Goal: Transaction & Acquisition: Purchase product/service

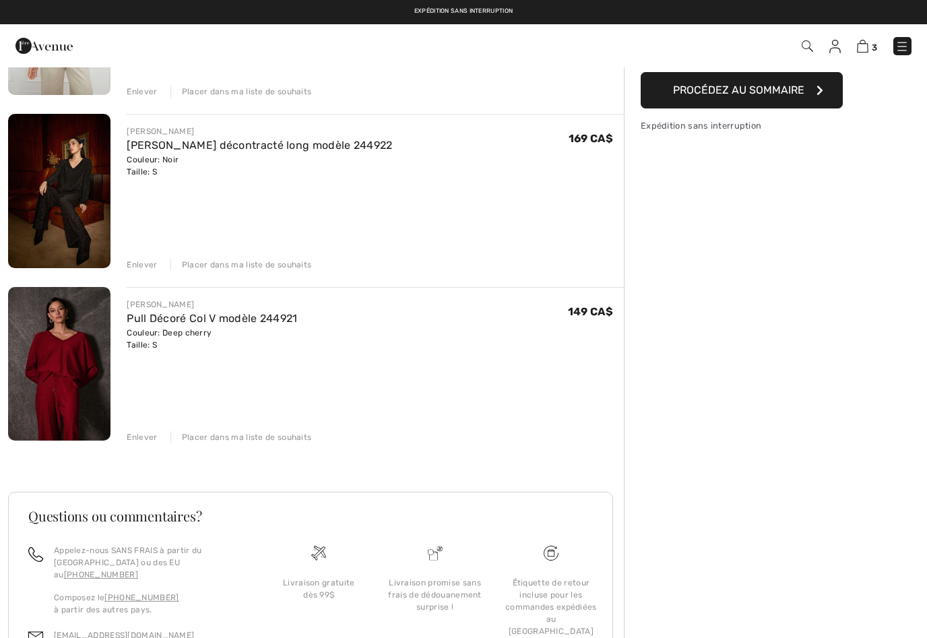
scroll to position [234, 0]
click at [82, 362] on img at bounding box center [59, 365] width 102 height 154
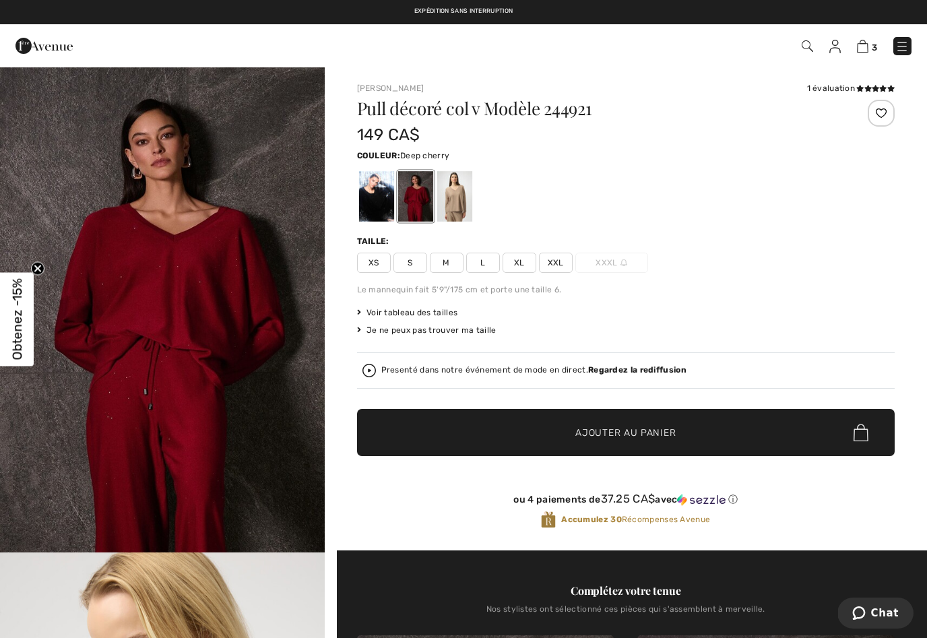
click at [376, 195] on div at bounding box center [375, 196] width 35 height 51
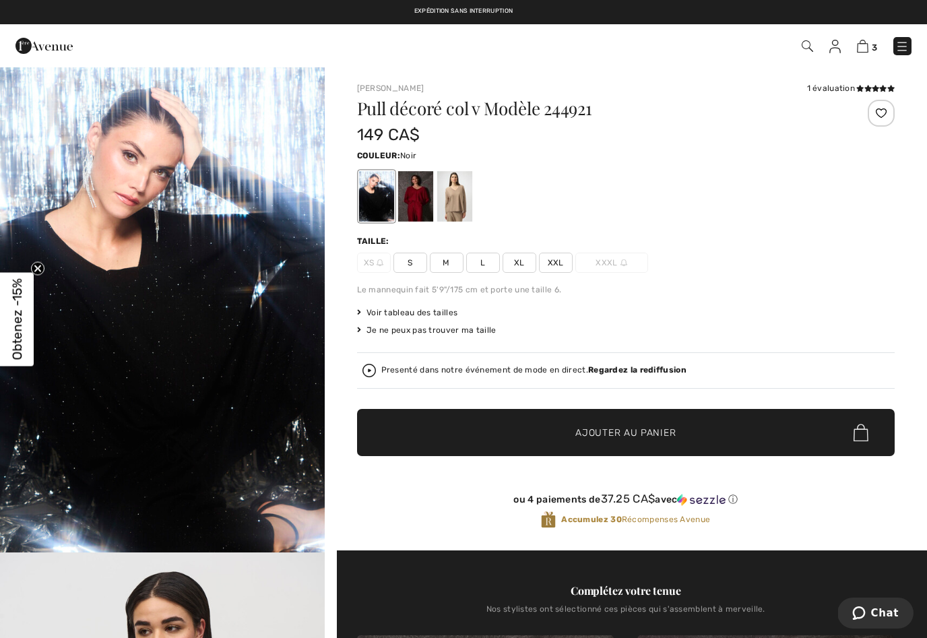
click at [412, 257] on span "S" at bounding box center [410, 263] width 34 height 20
click at [613, 431] on span "Ajouter au panier" at bounding box center [625, 433] width 100 height 14
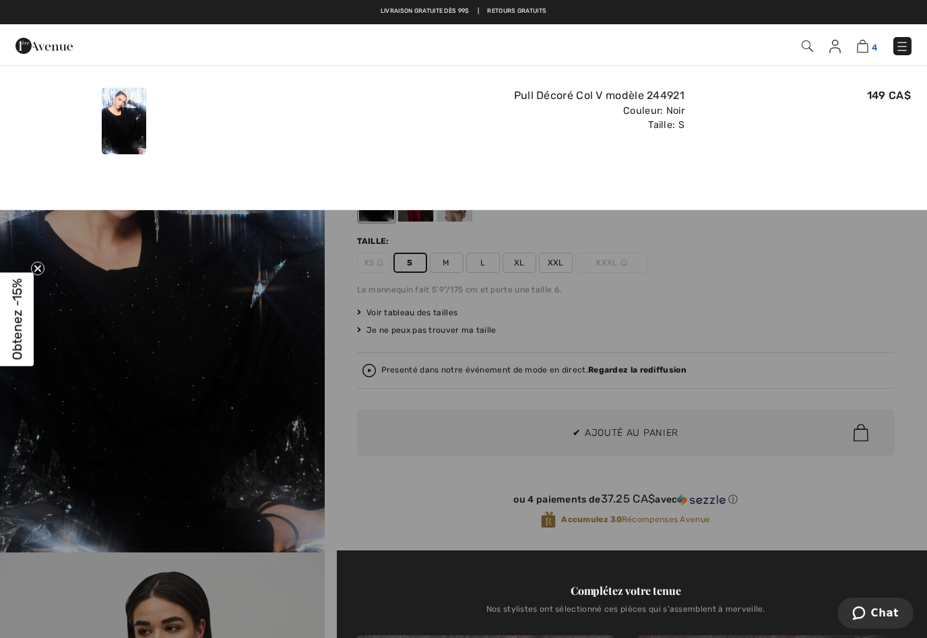
click at [866, 40] on img at bounding box center [862, 46] width 11 height 13
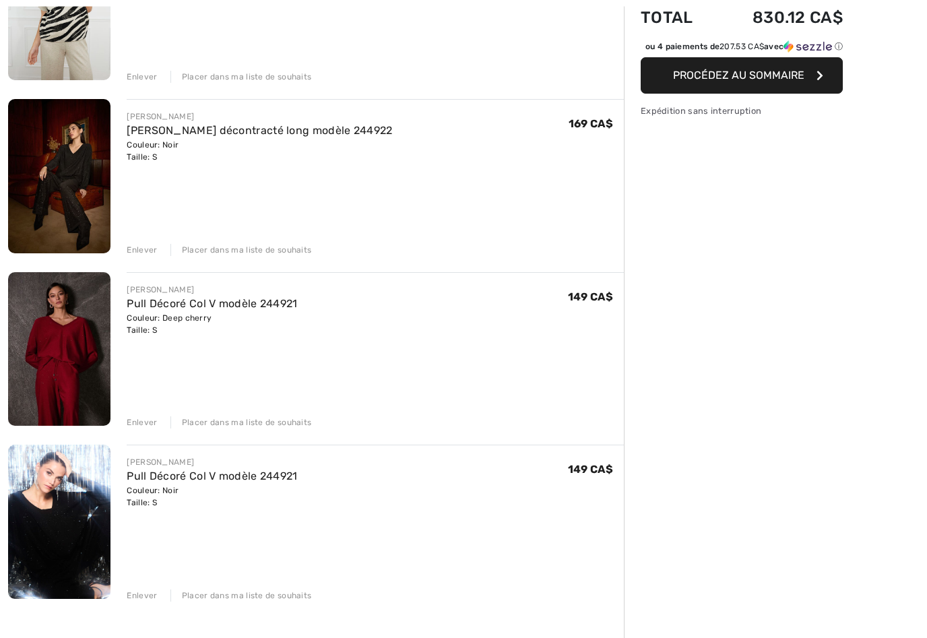
scroll to position [248, 0]
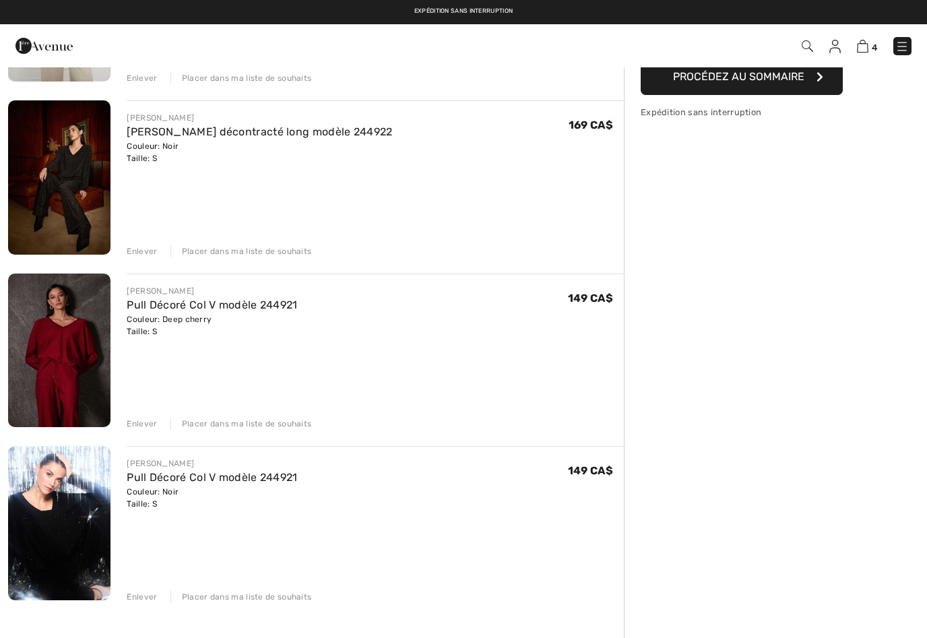
click at [147, 415] on div "Enlever Placer dans ma liste de souhaits" at bounding box center [375, 422] width 497 height 15
click at [145, 416] on div "Enlever Placer dans ma liste de souhaits" at bounding box center [375, 422] width 497 height 15
click at [154, 420] on div "Enlever" at bounding box center [142, 423] width 30 height 12
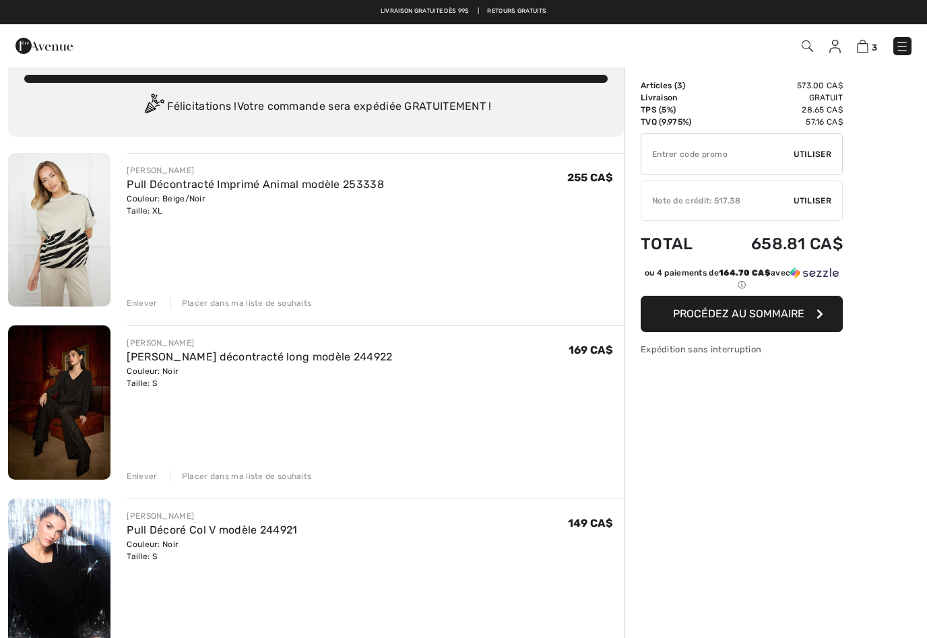
scroll to position [0, 0]
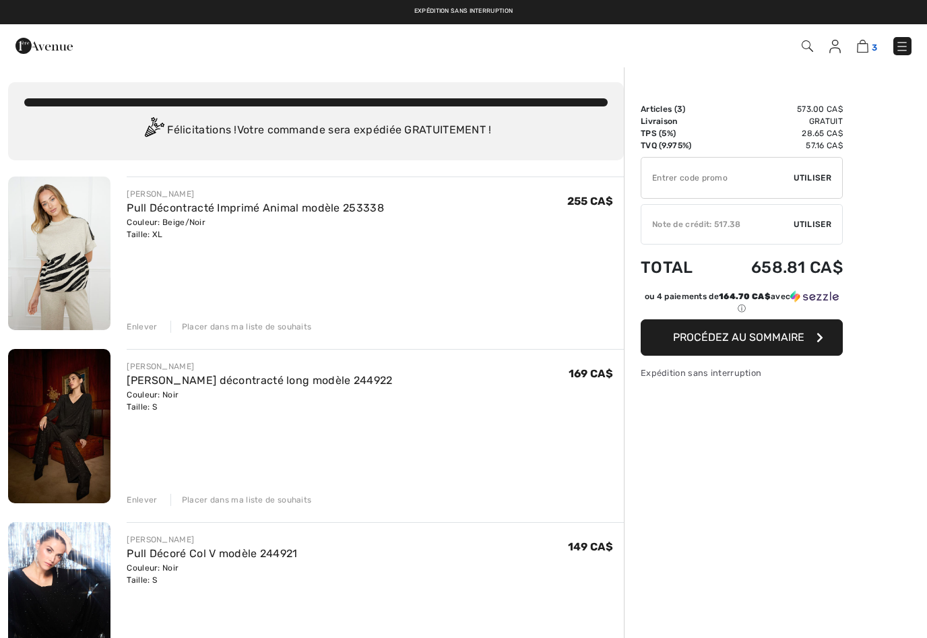
click at [867, 49] on img at bounding box center [862, 46] width 11 height 13
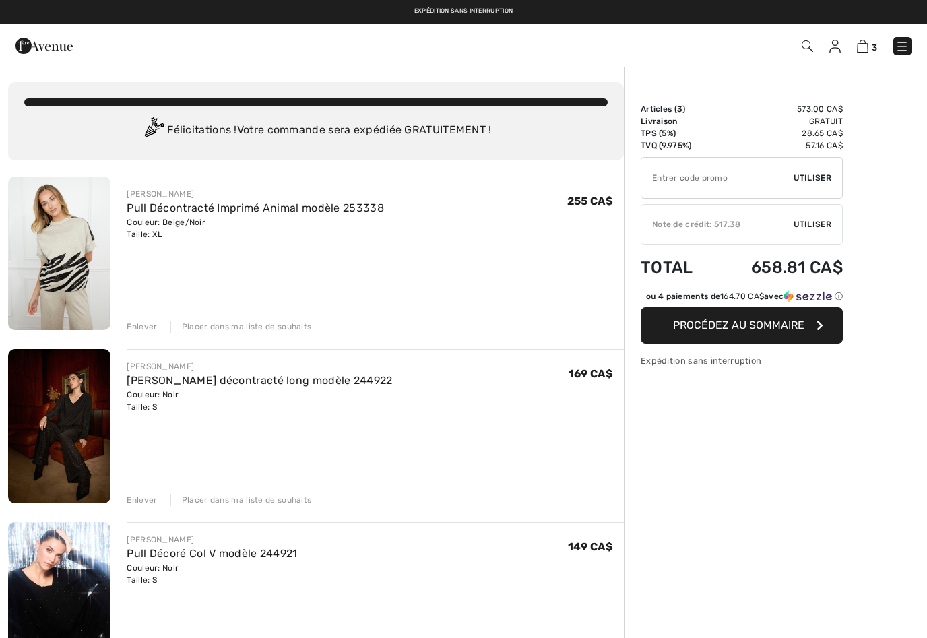
click at [152, 323] on div "Enlever" at bounding box center [142, 327] width 30 height 12
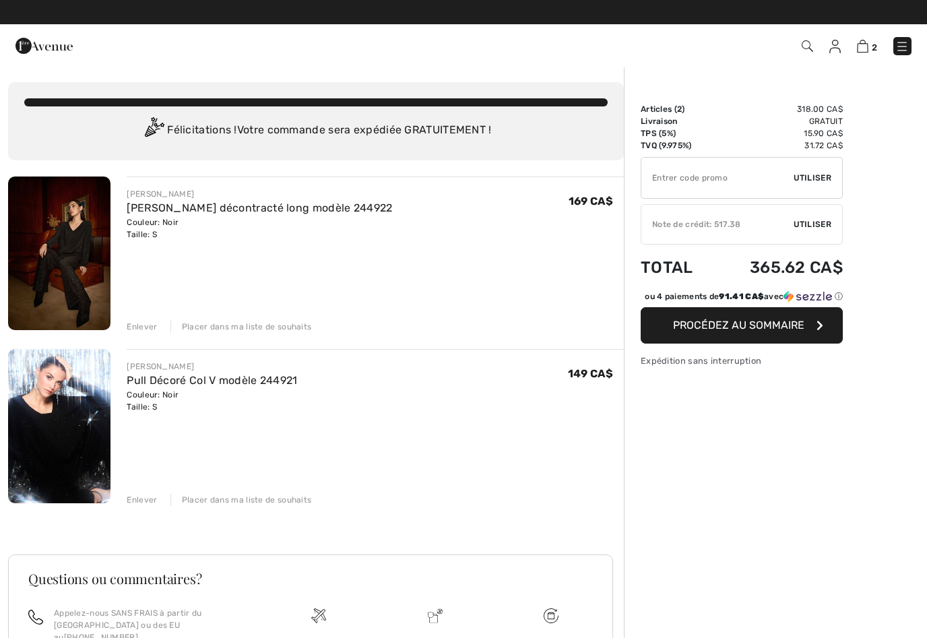
click at [762, 327] on button "Procédez au sommaire" at bounding box center [741, 325] width 202 height 36
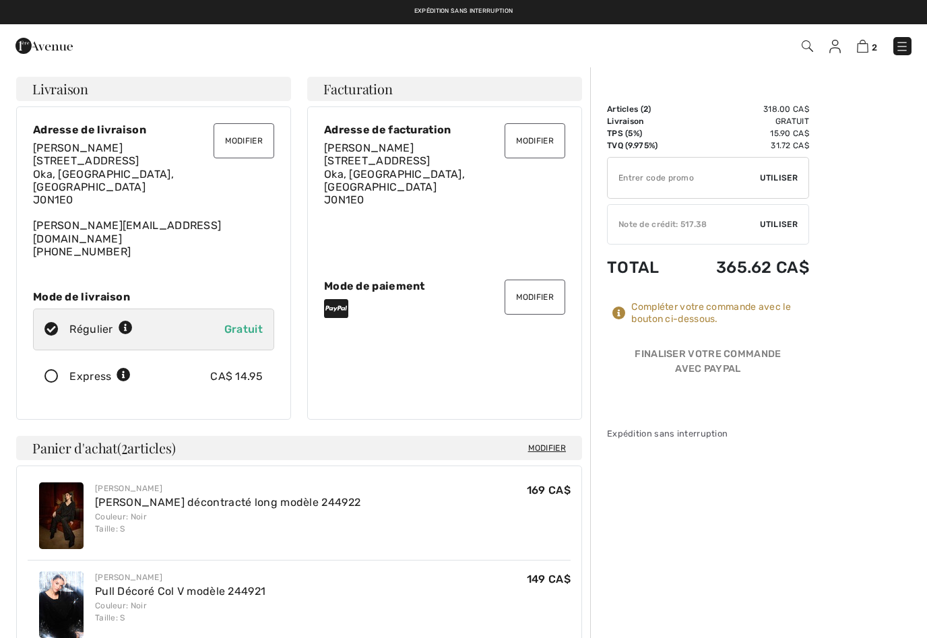
click at [57, 370] on icon at bounding box center [52, 377] width 36 height 14
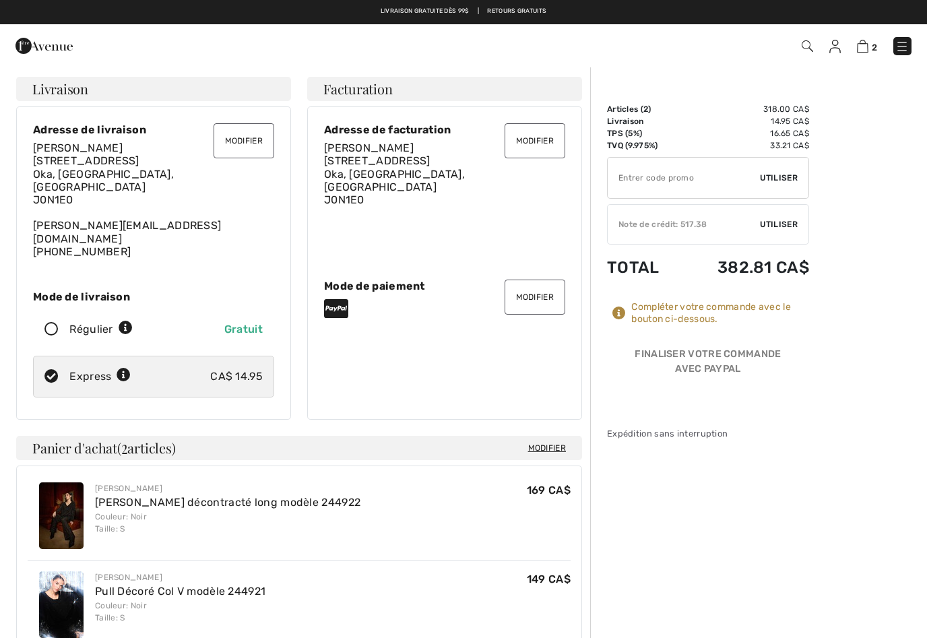
click at [248, 145] on button "Modifier" at bounding box center [243, 140] width 61 height 35
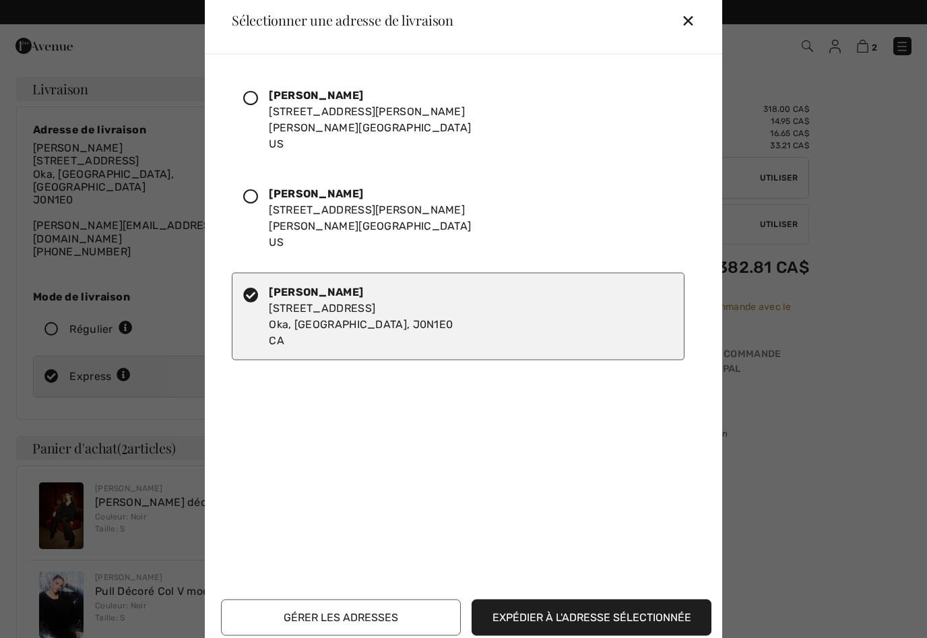
click at [370, 609] on button "Gérer les adresses" at bounding box center [341, 617] width 240 height 36
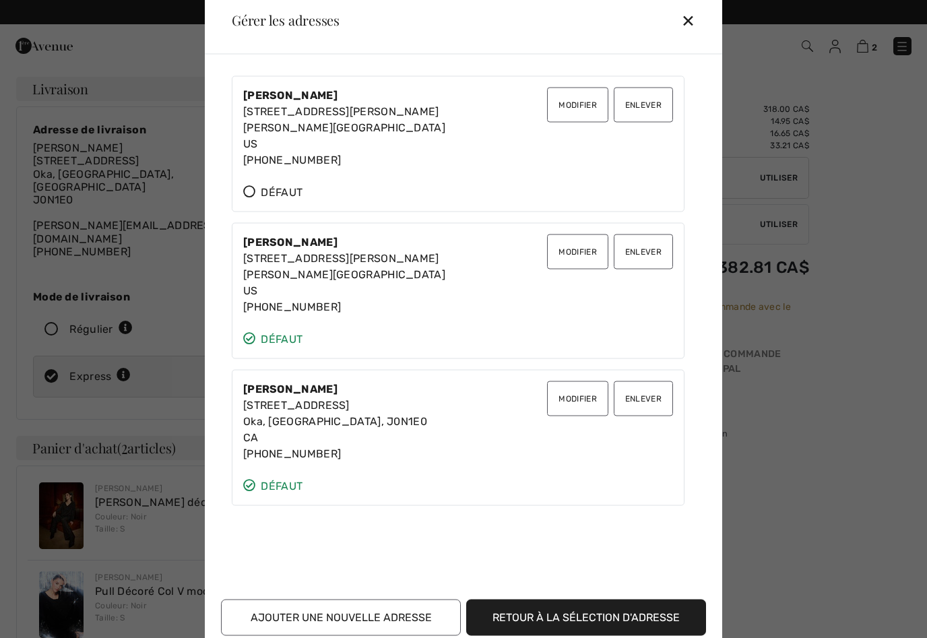
click at [327, 611] on button "Ajouter une nouvelle adresse" at bounding box center [341, 617] width 240 height 36
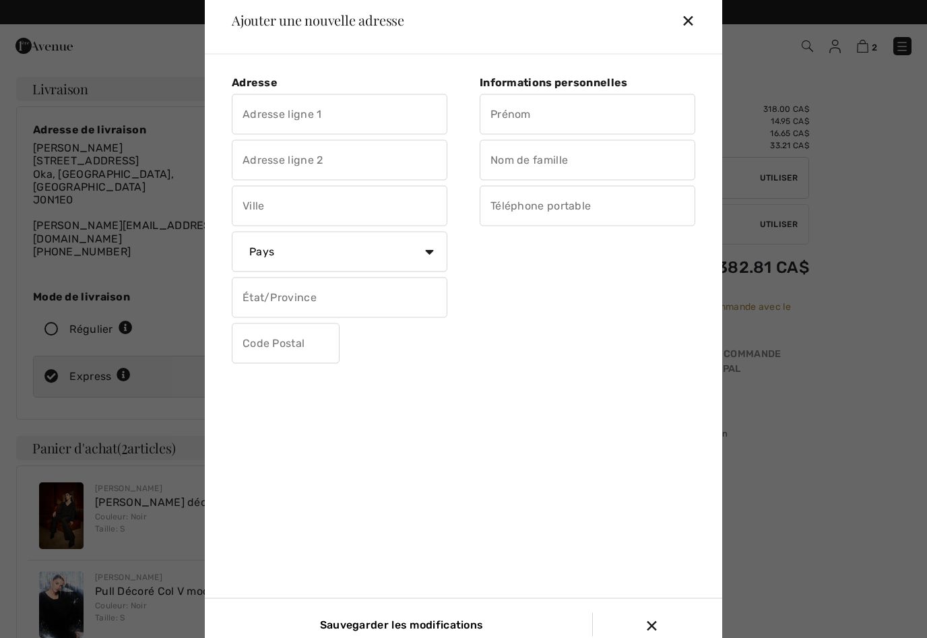
click at [333, 106] on input "text" at bounding box center [339, 114] width 215 height 40
click at [296, 208] on input "text" at bounding box center [339, 205] width 215 height 40
type input "225 Spence"
type input "h"
type input "S"
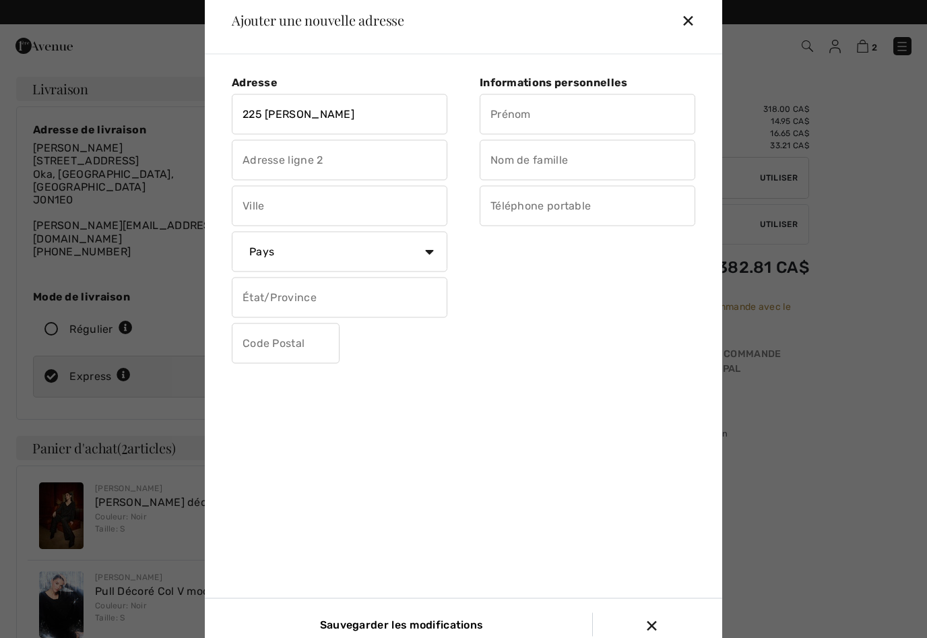
type input "G"
type input "Hawkesbury"
click at [375, 251] on select "Pays Canada États-Unis Afghanistan Afrique du Sud Aland Albanie Algérie Allemag…" at bounding box center [339, 251] width 215 height 40
click at [431, 246] on select "Pays Canada États-Unis Afghanistan Afrique du Sud Aland Albanie Algérie Allemag…" at bounding box center [339, 251] width 215 height 40
select select "CA"
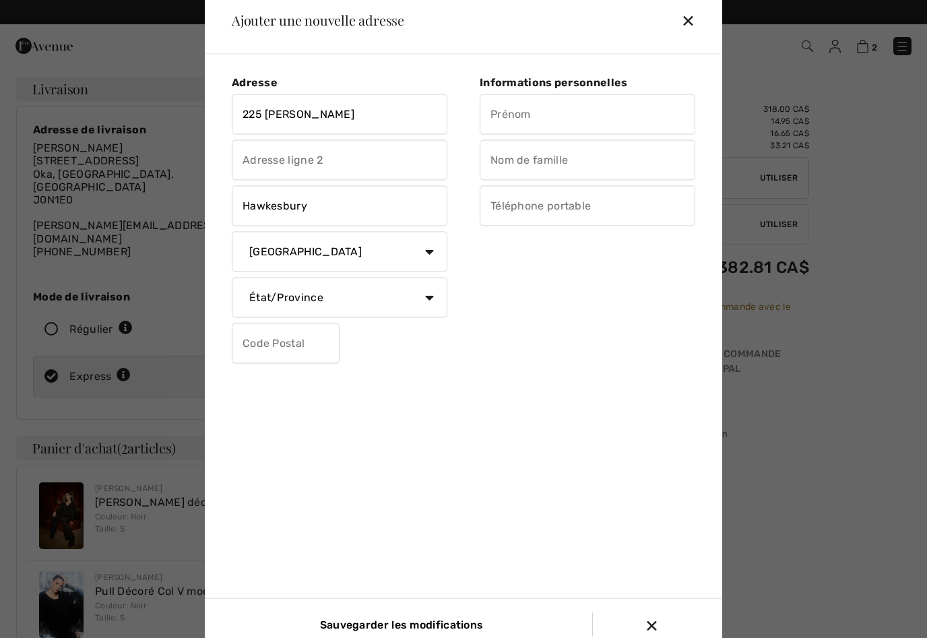
click at [333, 298] on select "État/Province Alberta Colombie-Britannique Ile-du-Prince-Edward Manitoba Nouvea…" at bounding box center [339, 297] width 215 height 40
select select "ON"
click at [285, 347] on input "text" at bounding box center [286, 343] width 108 height 40
type input "J0"
click at [691, 23] on div "✕" at bounding box center [693, 20] width 25 height 28
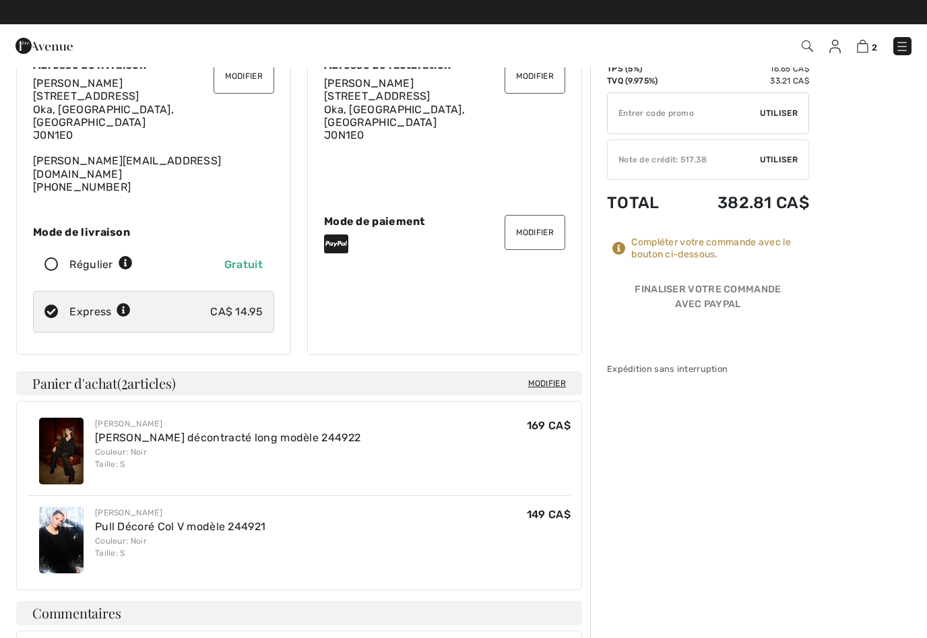
scroll to position [67, 0]
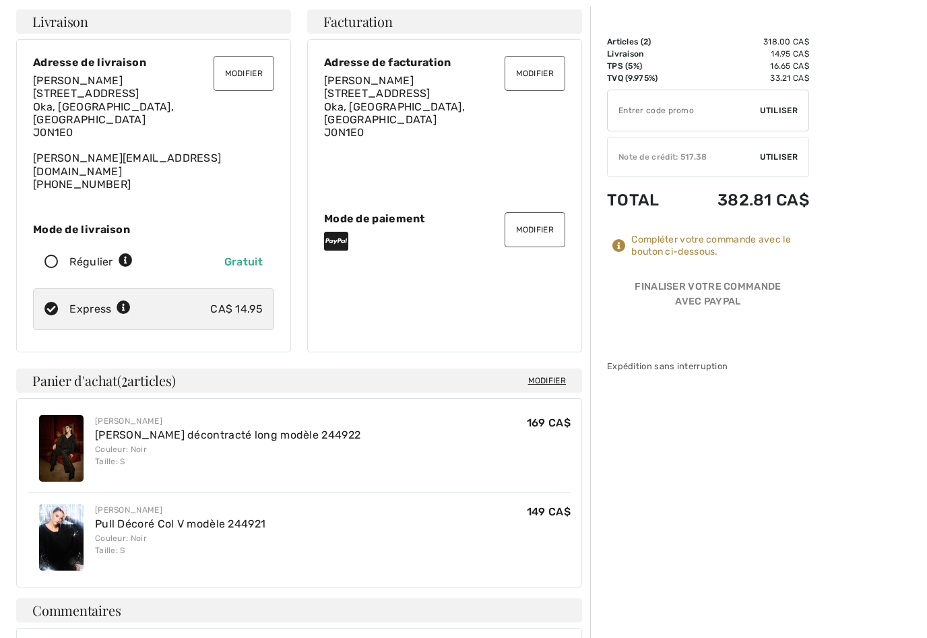
click at [59, 255] on icon at bounding box center [52, 262] width 36 height 14
radio input "true"
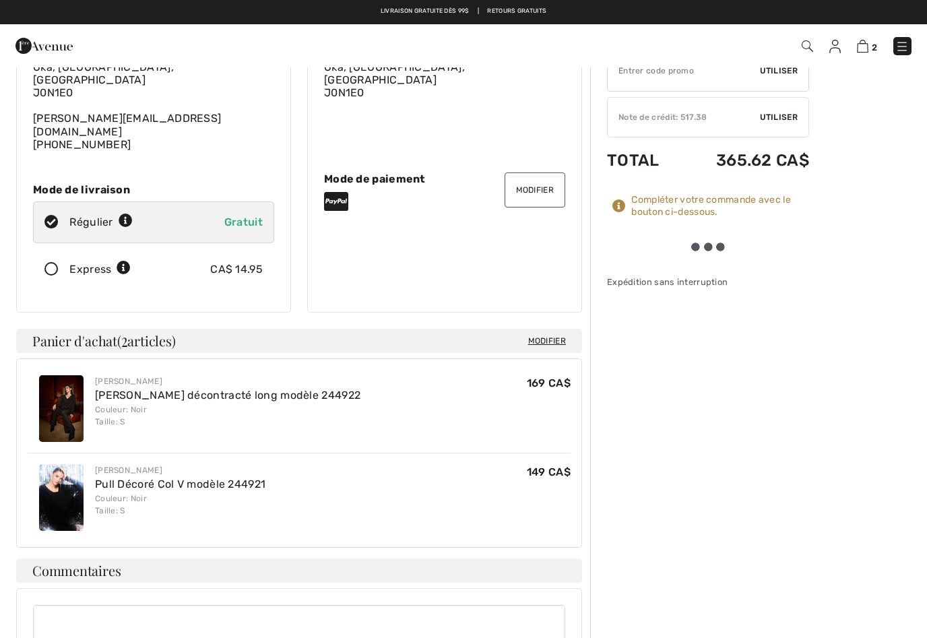
scroll to position [0, 0]
